Goal: Check status: Check status

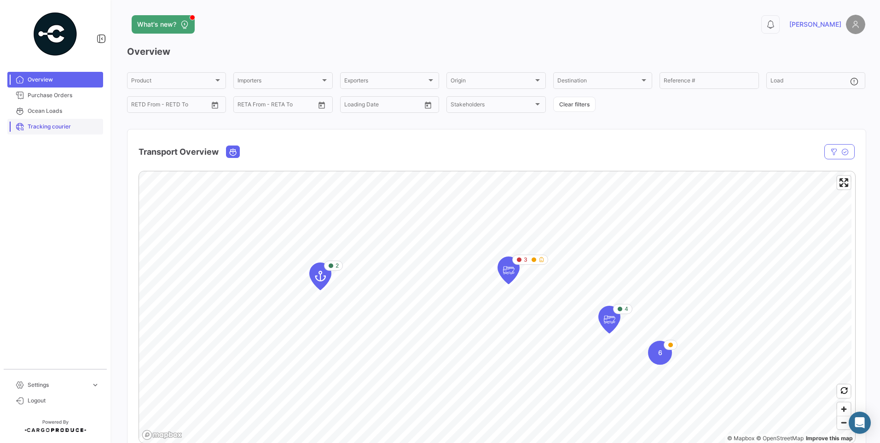
click at [59, 129] on span "Tracking courier" at bounding box center [64, 126] width 72 height 8
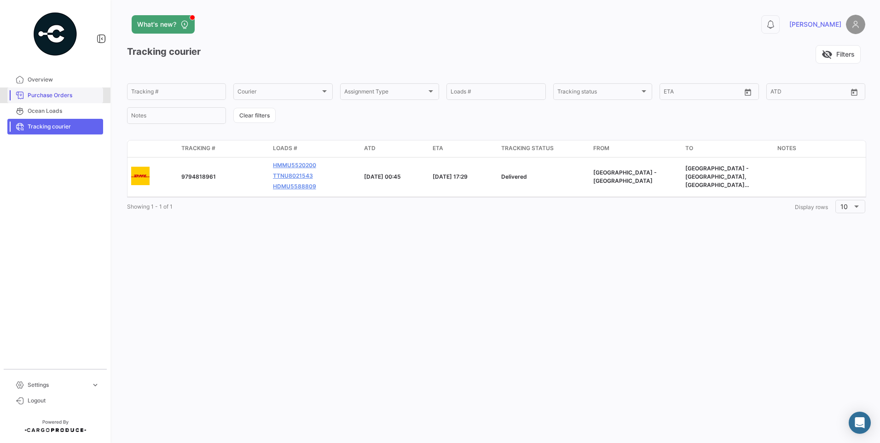
click at [54, 95] on span "Purchase Orders" at bounding box center [64, 95] width 72 height 8
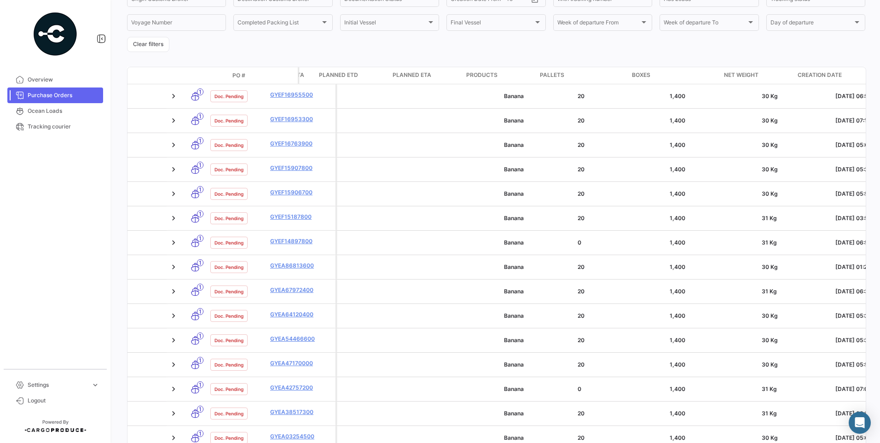
scroll to position [0, 1710]
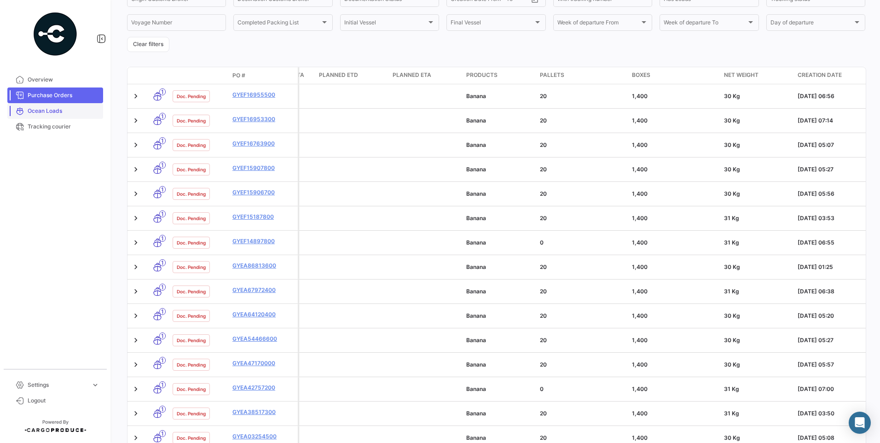
click at [57, 109] on span "Ocean Loads" at bounding box center [64, 111] width 72 height 8
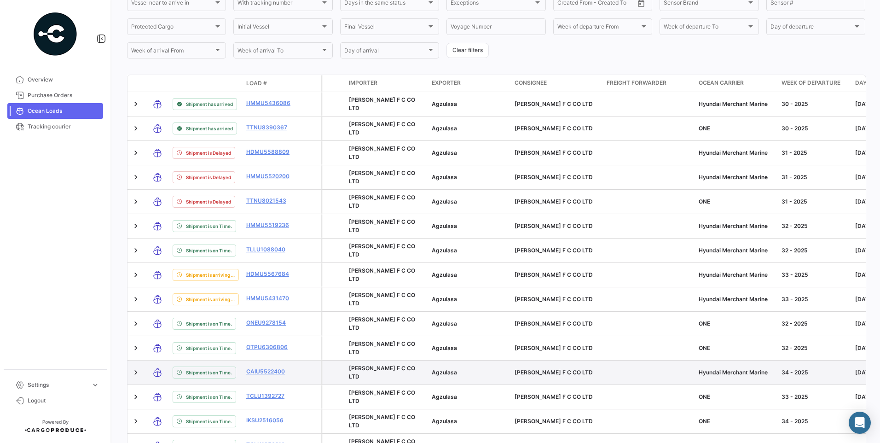
scroll to position [243, 0]
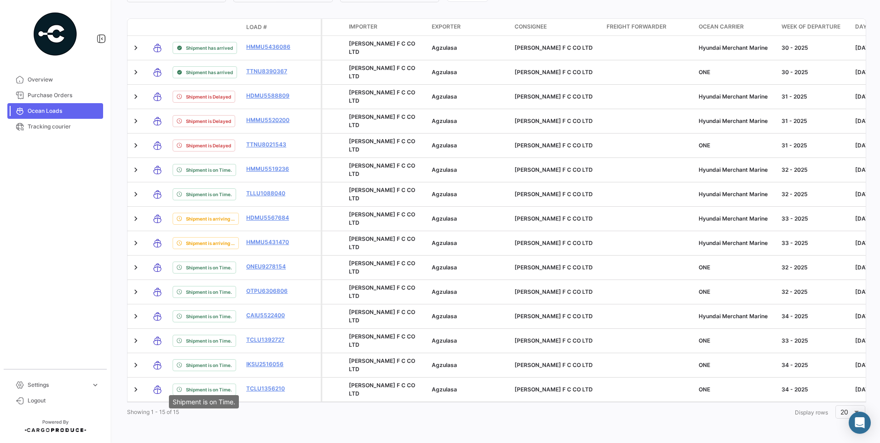
click at [224, 400] on div "Shipment is on Time." at bounding box center [204, 401] width 70 height 13
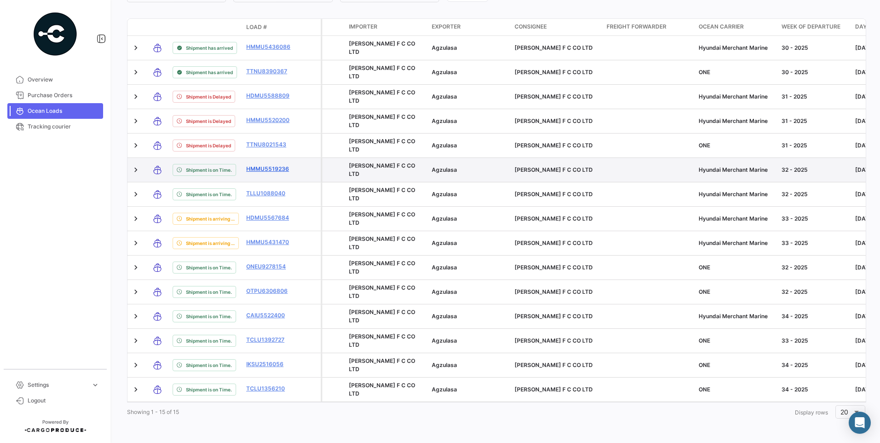
click at [277, 165] on link "HMMU5519236" at bounding box center [270, 169] width 48 height 8
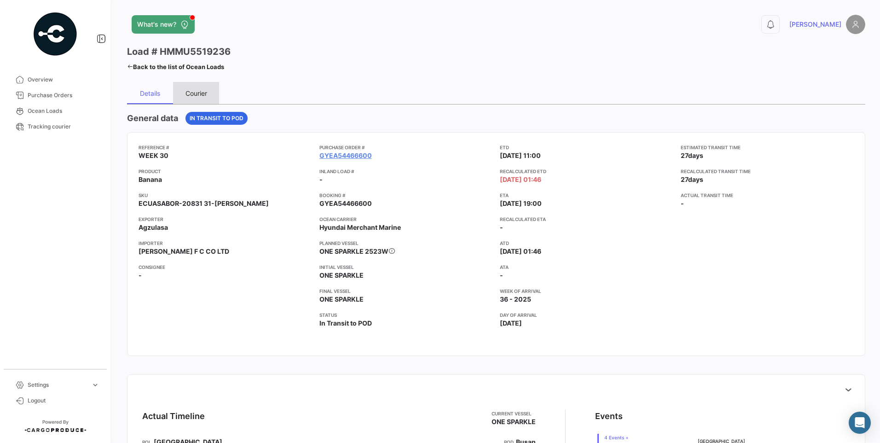
click at [200, 94] on div "Courier" at bounding box center [196, 93] width 22 height 8
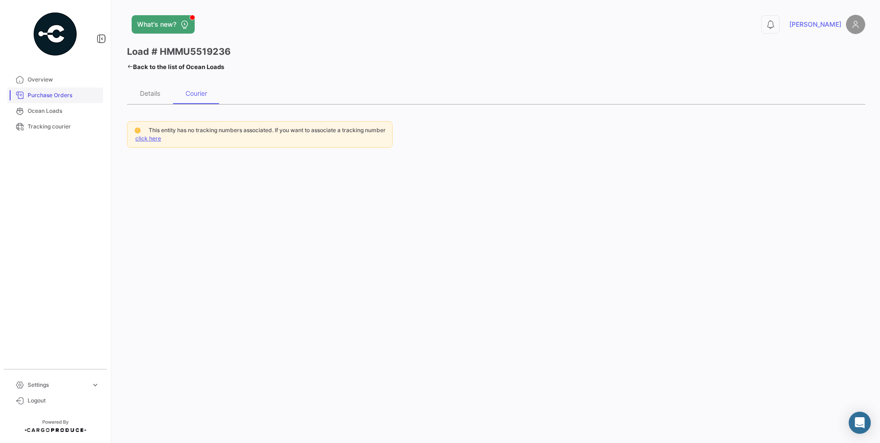
click at [52, 100] on link "Purchase Orders" at bounding box center [55, 95] width 96 height 16
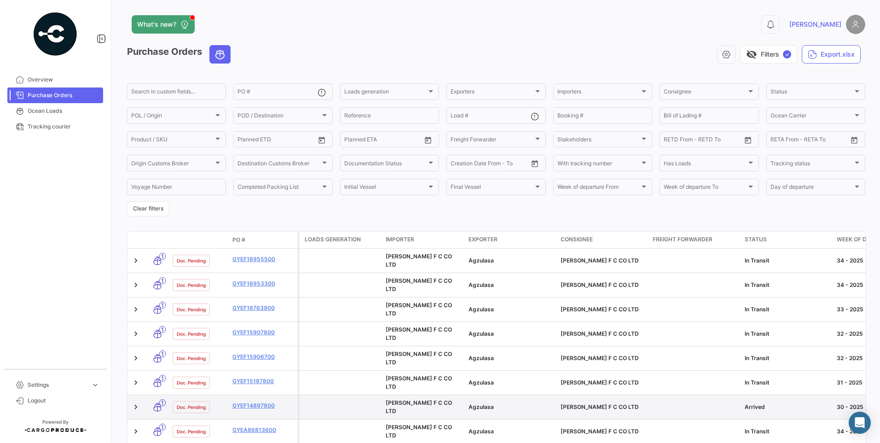
scroll to position [92, 0]
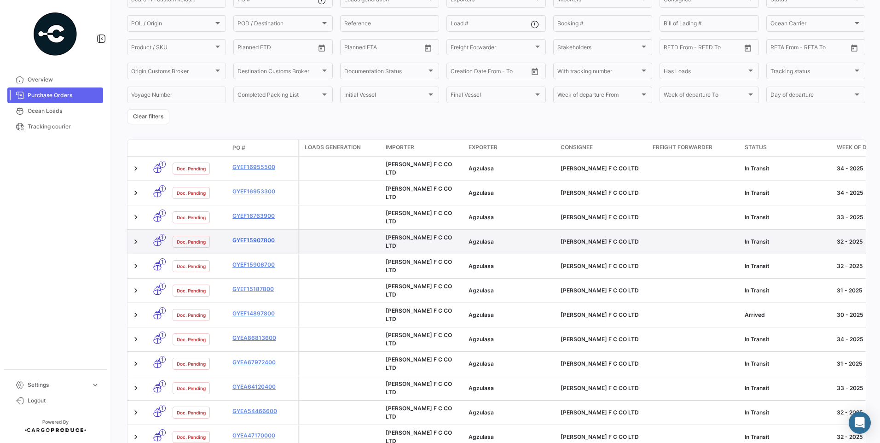
click at [256, 236] on link "GYEF15907800" at bounding box center [263, 240] width 62 height 8
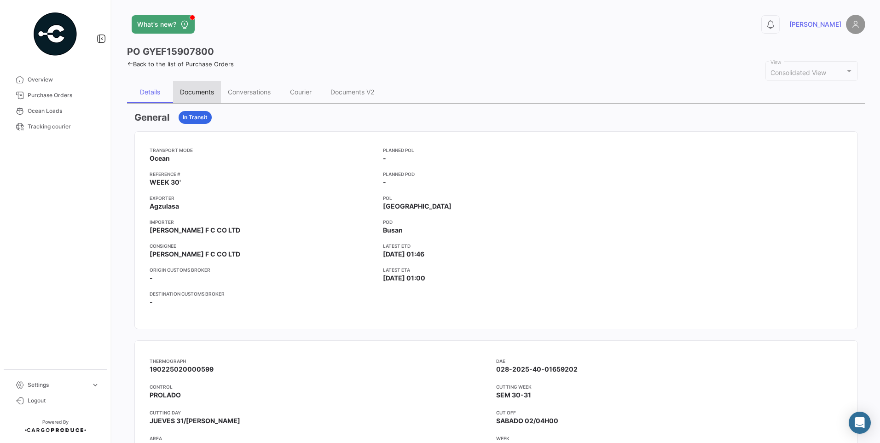
click at [209, 90] on div "Documents" at bounding box center [197, 92] width 34 height 8
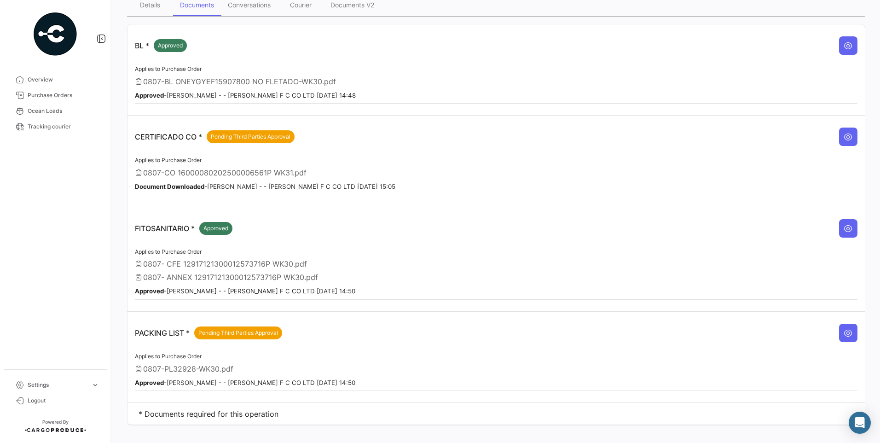
scroll to position [99, 0]
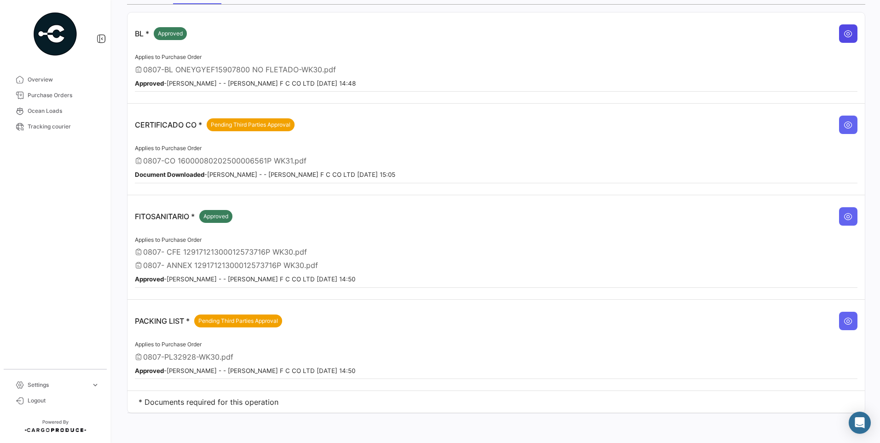
click at [846, 34] on icon at bounding box center [848, 33] width 9 height 9
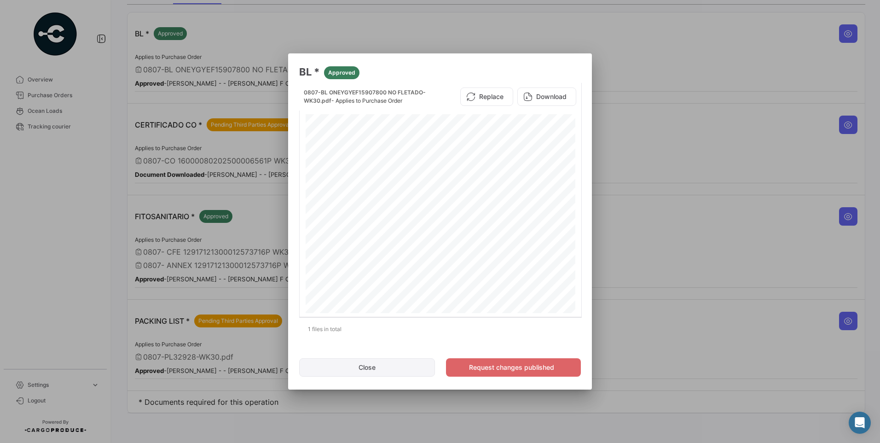
click at [394, 365] on button "Close" at bounding box center [367, 367] width 136 height 18
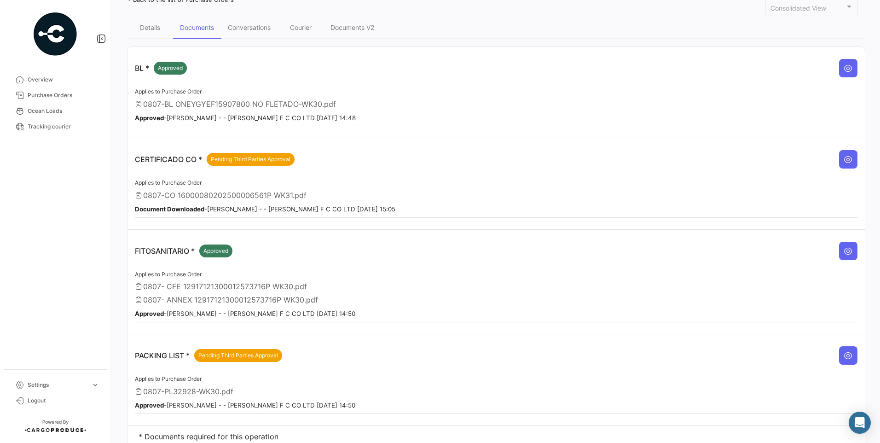
scroll to position [0, 0]
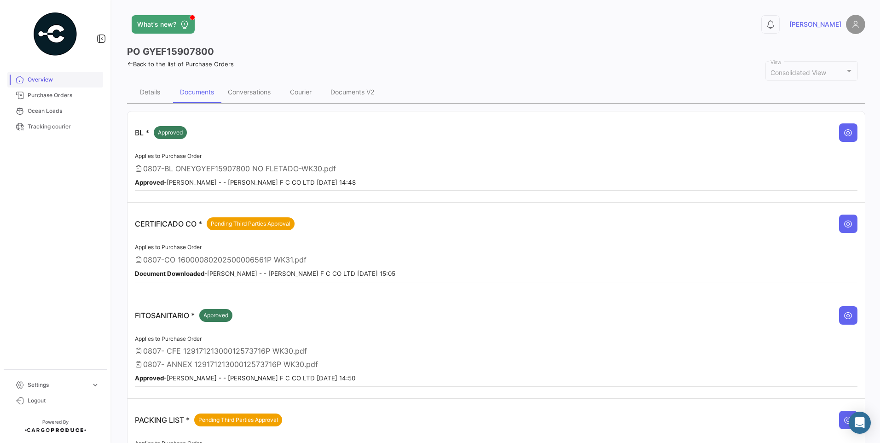
click at [42, 73] on link "Overview" at bounding box center [55, 80] width 96 height 16
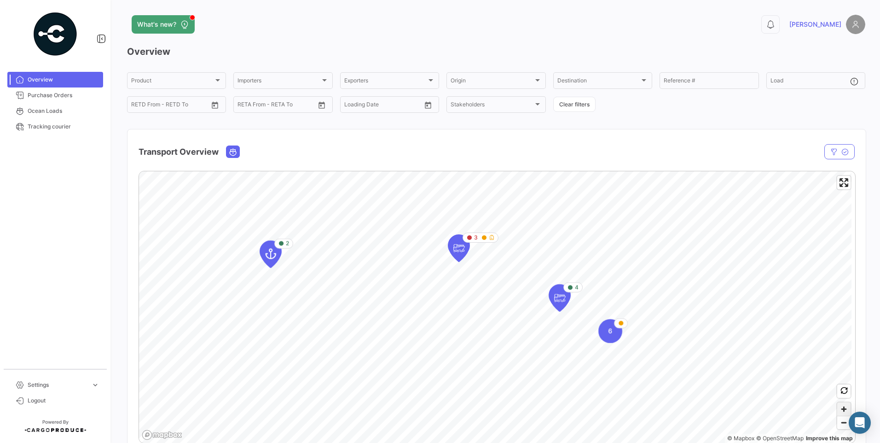
click at [839, 410] on span "Zoom in" at bounding box center [843, 408] width 13 height 13
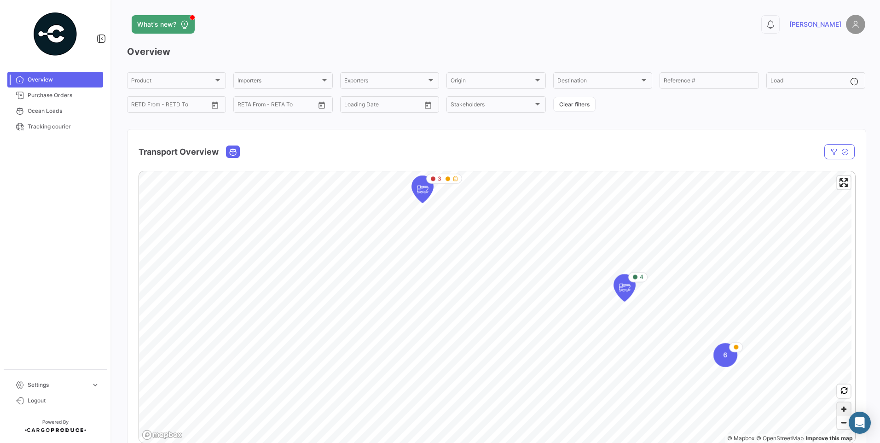
click at [839, 410] on span "Zoom in" at bounding box center [843, 408] width 13 height 13
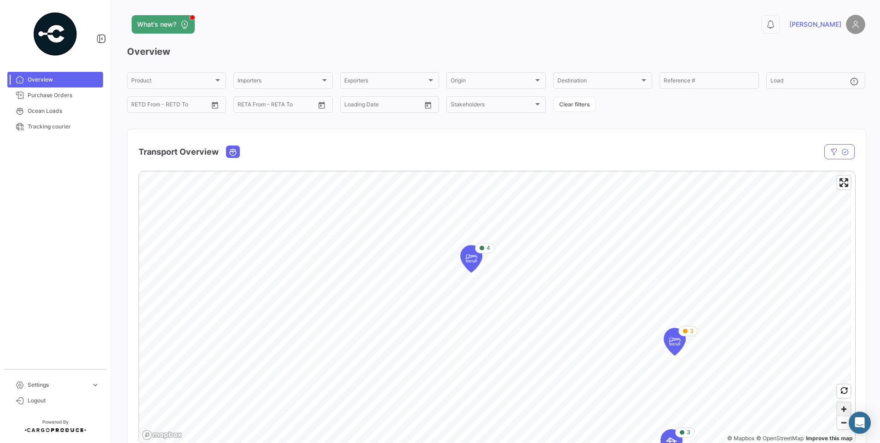
click at [839, 411] on span "Zoom in" at bounding box center [843, 408] width 13 height 13
click at [841, 409] on span "Zoom in" at bounding box center [843, 408] width 13 height 13
click at [515, 278] on icon "Map marker" at bounding box center [518, 281] width 13 height 19
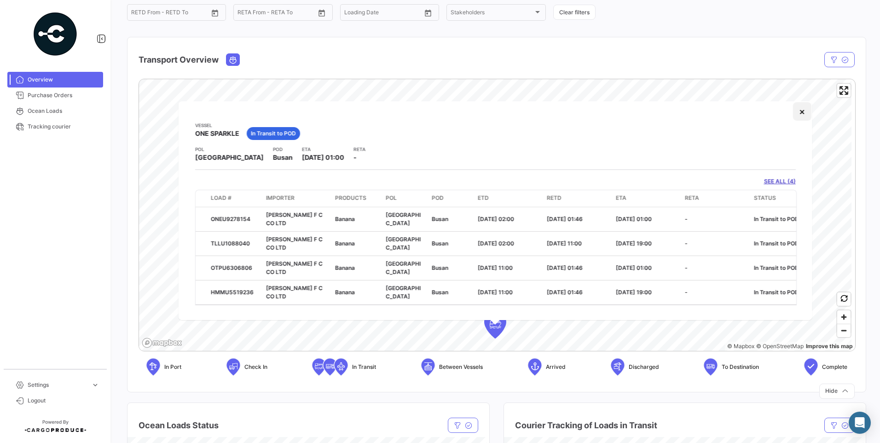
click at [806, 112] on button "×" at bounding box center [801, 111] width 18 height 18
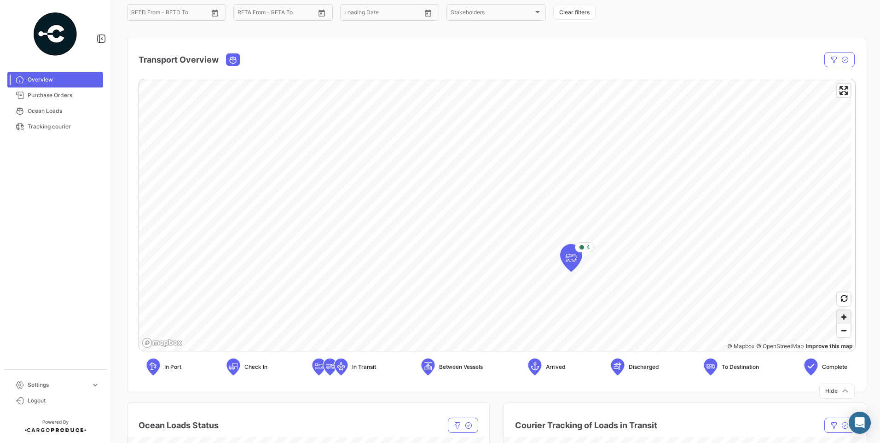
click at [840, 318] on span "Zoom in" at bounding box center [843, 316] width 13 height 13
click at [838, 332] on span "Zoom out" at bounding box center [843, 330] width 13 height 13
